Goal: Find specific page/section: Find specific page/section

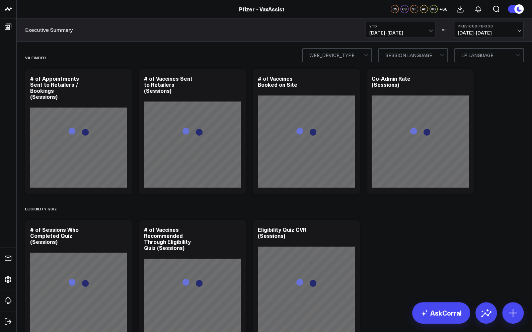
click at [401, 32] on span "[DATE] - [DATE]" at bounding box center [400, 32] width 62 height 5
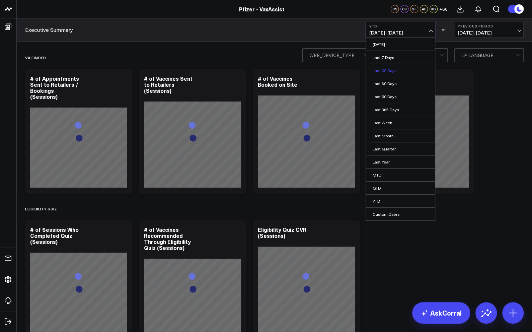
click at [392, 71] on link "Last 30 Days" at bounding box center [400, 70] width 69 height 13
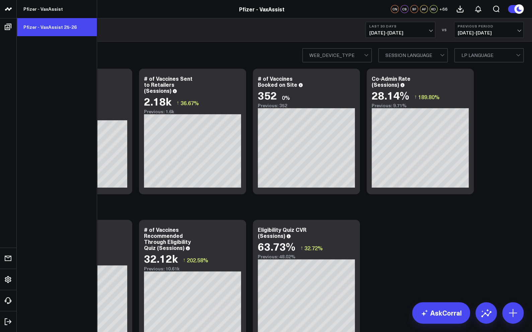
click at [55, 32] on link "Pfizer - VaxAssist 25-26" at bounding box center [57, 27] width 80 height 18
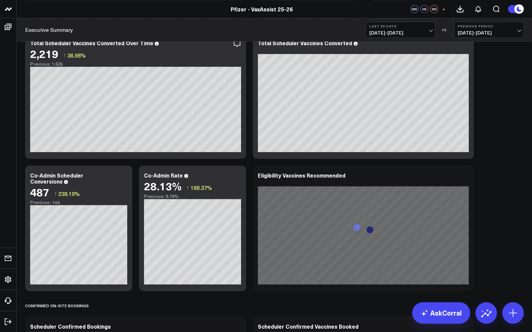
scroll to position [234, 0]
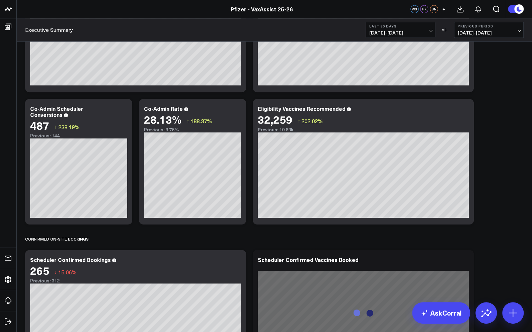
drag, startPoint x: 528, startPoint y: 55, endPoint x: 484, endPoint y: 109, distance: 69.6
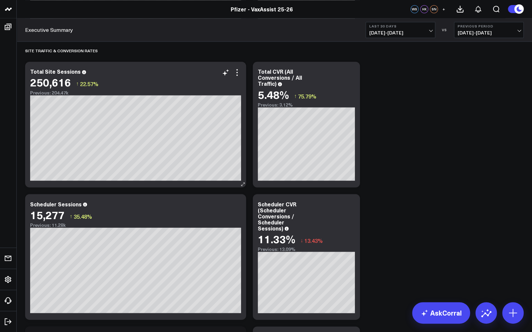
scroll to position [703, 0]
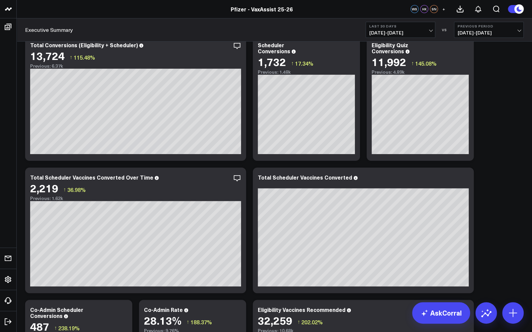
scroll to position [0, 0]
